Goal: Information Seeking & Learning: Learn about a topic

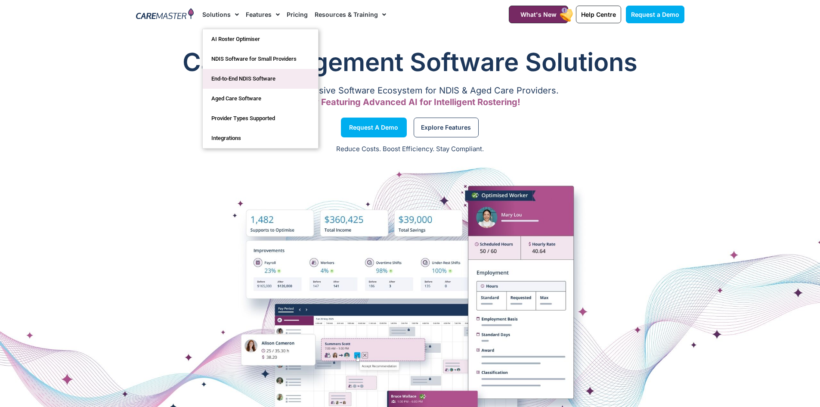
click at [240, 82] on link "End-to-End NDIS Software" at bounding box center [260, 79] width 115 height 20
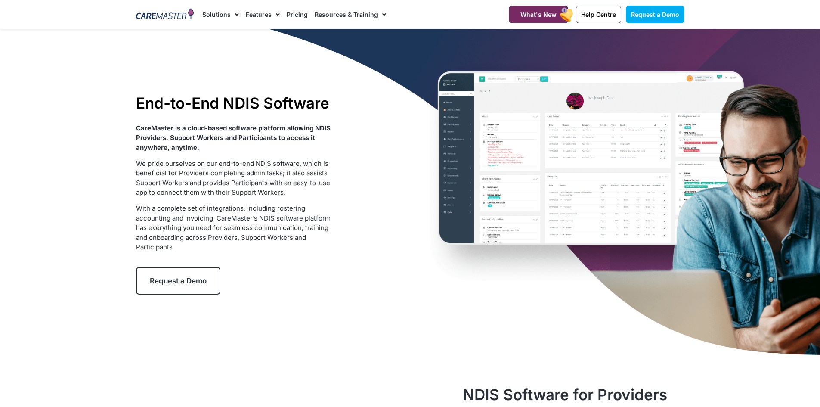
click at [297, 15] on link "Pricing" at bounding box center [297, 14] width 21 height 29
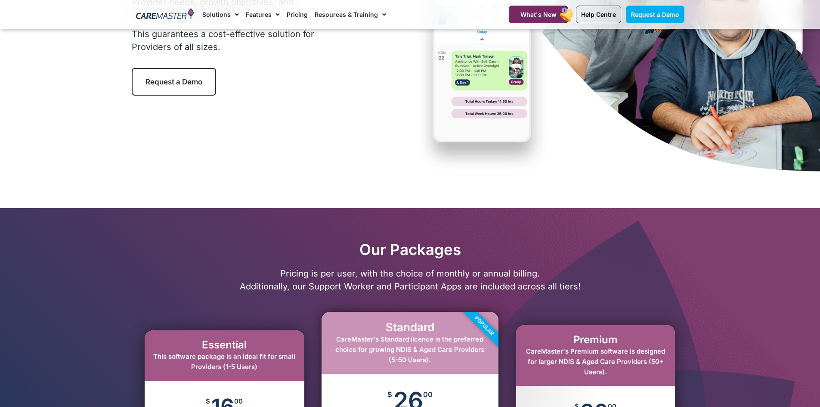
scroll to position [344, 0]
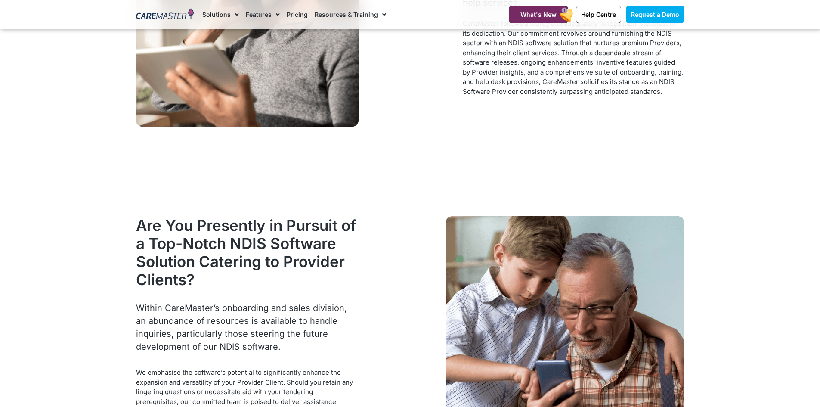
scroll to position [1033, 0]
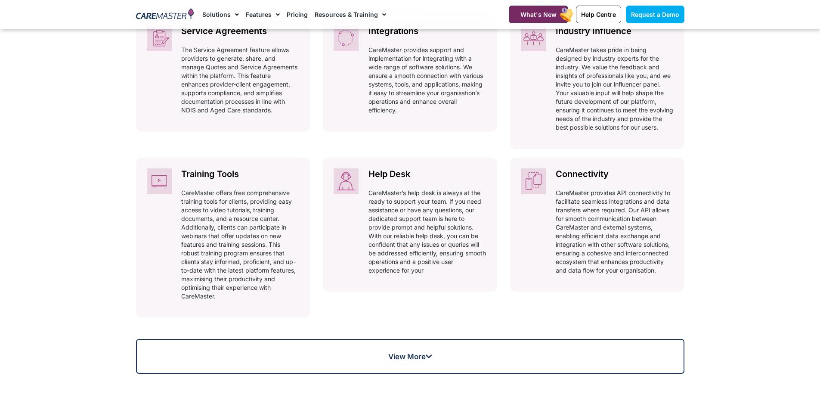
scroll to position [473, 0]
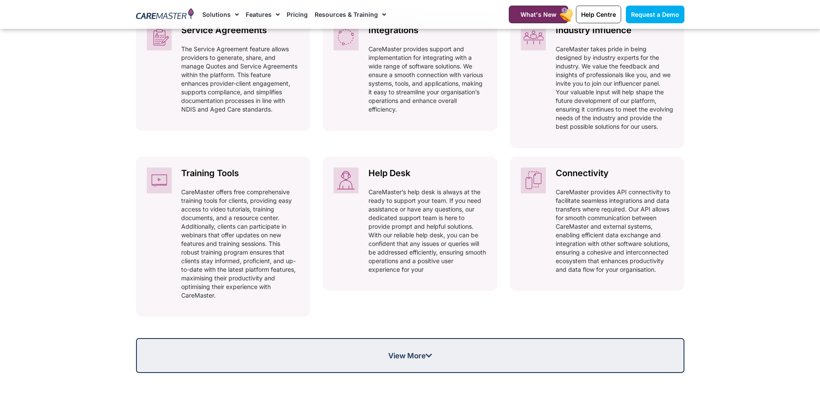
click at [454, 359] on span "View More" at bounding box center [410, 355] width 547 height 7
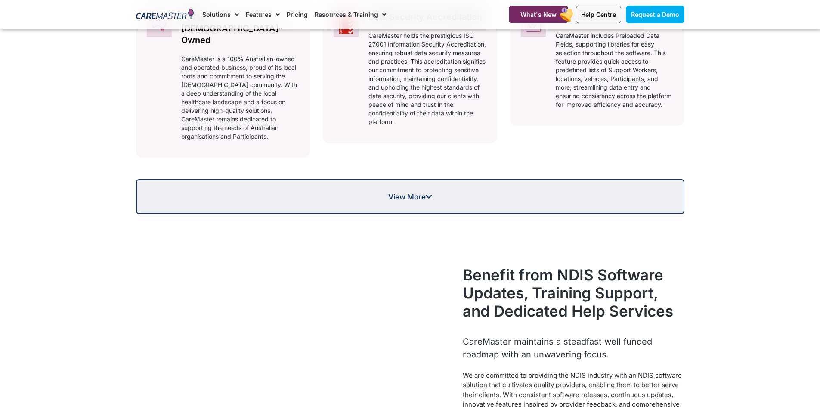
scroll to position [1076, 0]
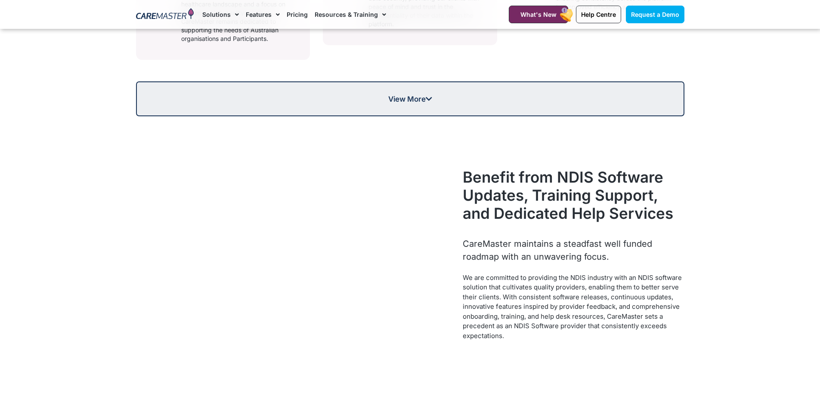
click at [430, 81] on link "View More" at bounding box center [410, 98] width 548 height 35
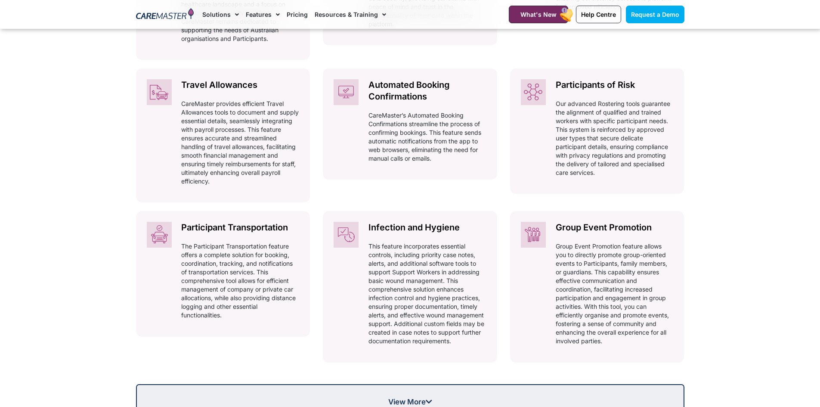
scroll to position [1291, 0]
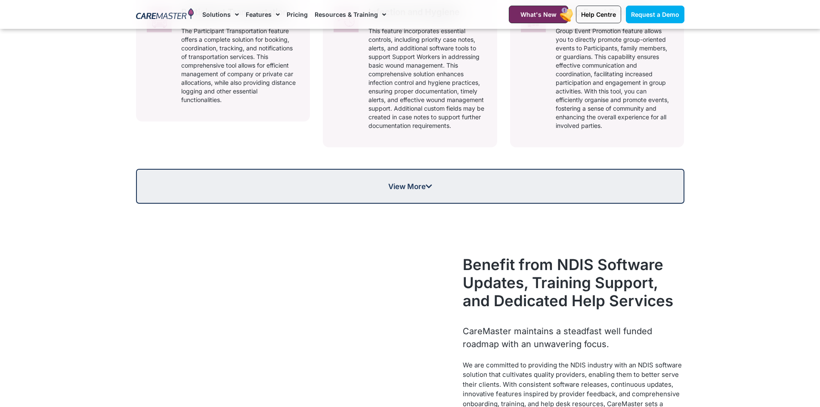
click at [455, 174] on link "View More" at bounding box center [410, 186] width 548 height 35
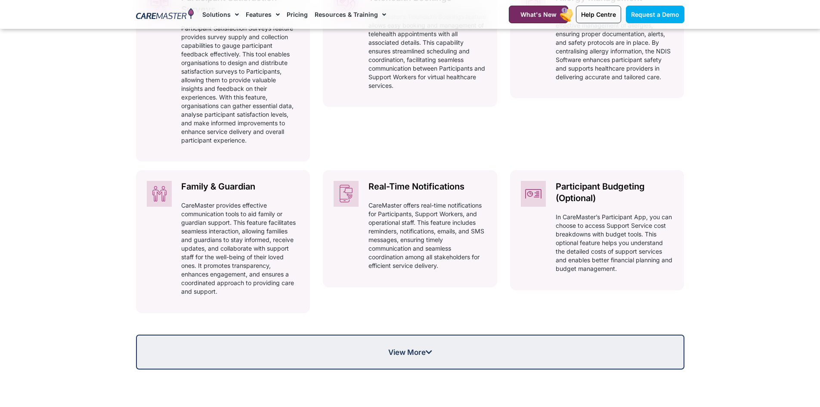
scroll to position [1506, 0]
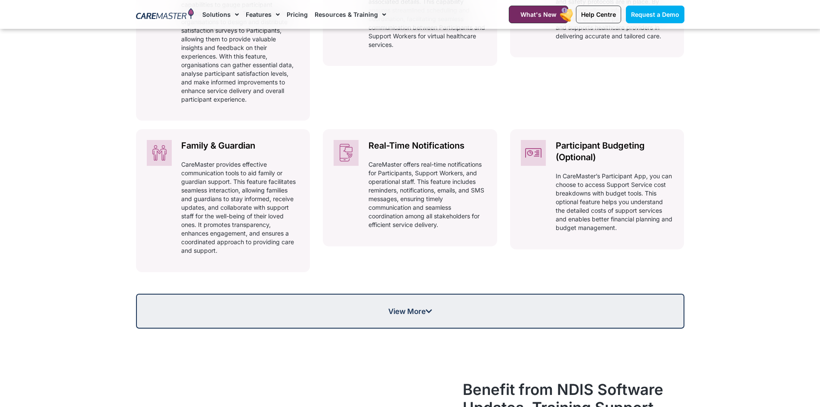
click at [462, 307] on span "View More" at bounding box center [410, 310] width 547 height 7
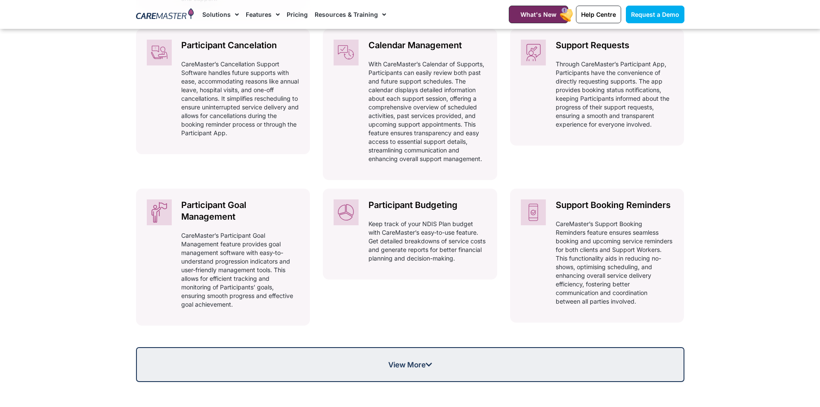
scroll to position [1722, 0]
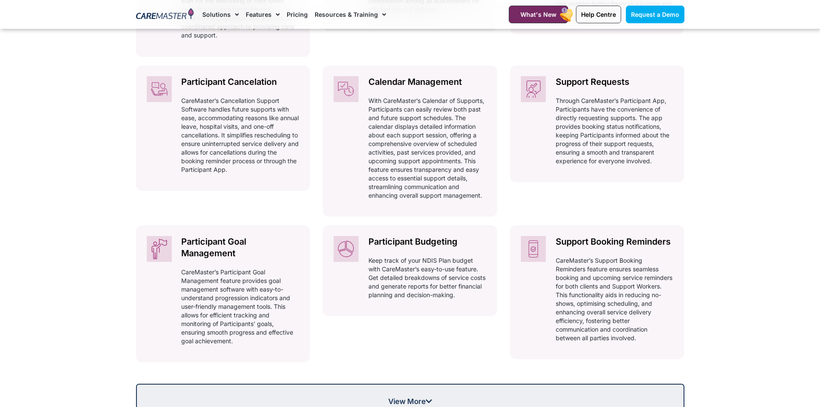
click at [459, 397] on span "View More" at bounding box center [410, 400] width 547 height 7
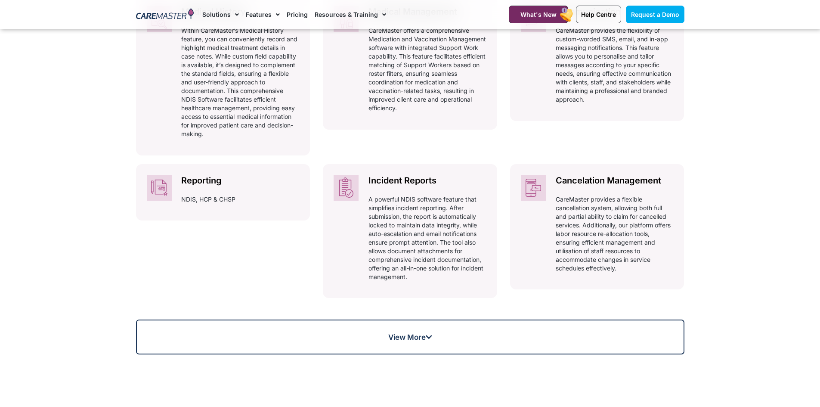
scroll to position [2109, 0]
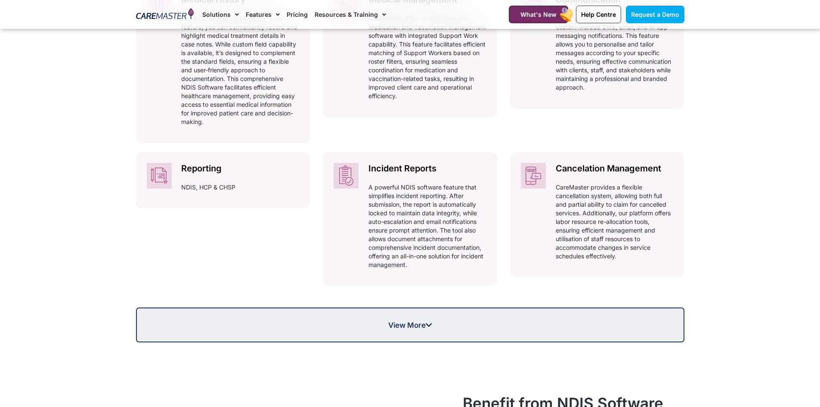
click at [430, 322] on icon at bounding box center [429, 324] width 6 height 7
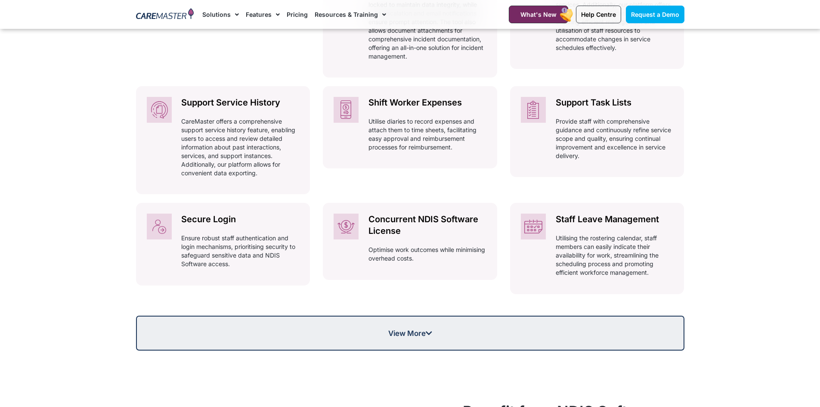
scroll to position [2324, 0]
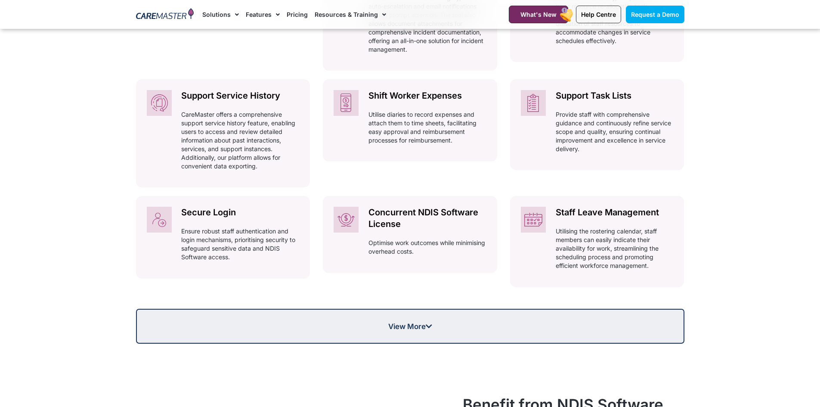
click at [498, 322] on span "View More" at bounding box center [410, 325] width 547 height 7
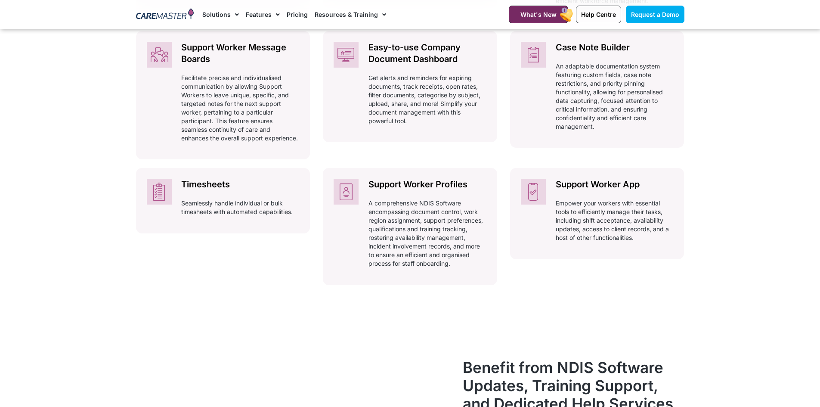
scroll to position [2712, 0]
